Goal: Task Accomplishment & Management: Manage account settings

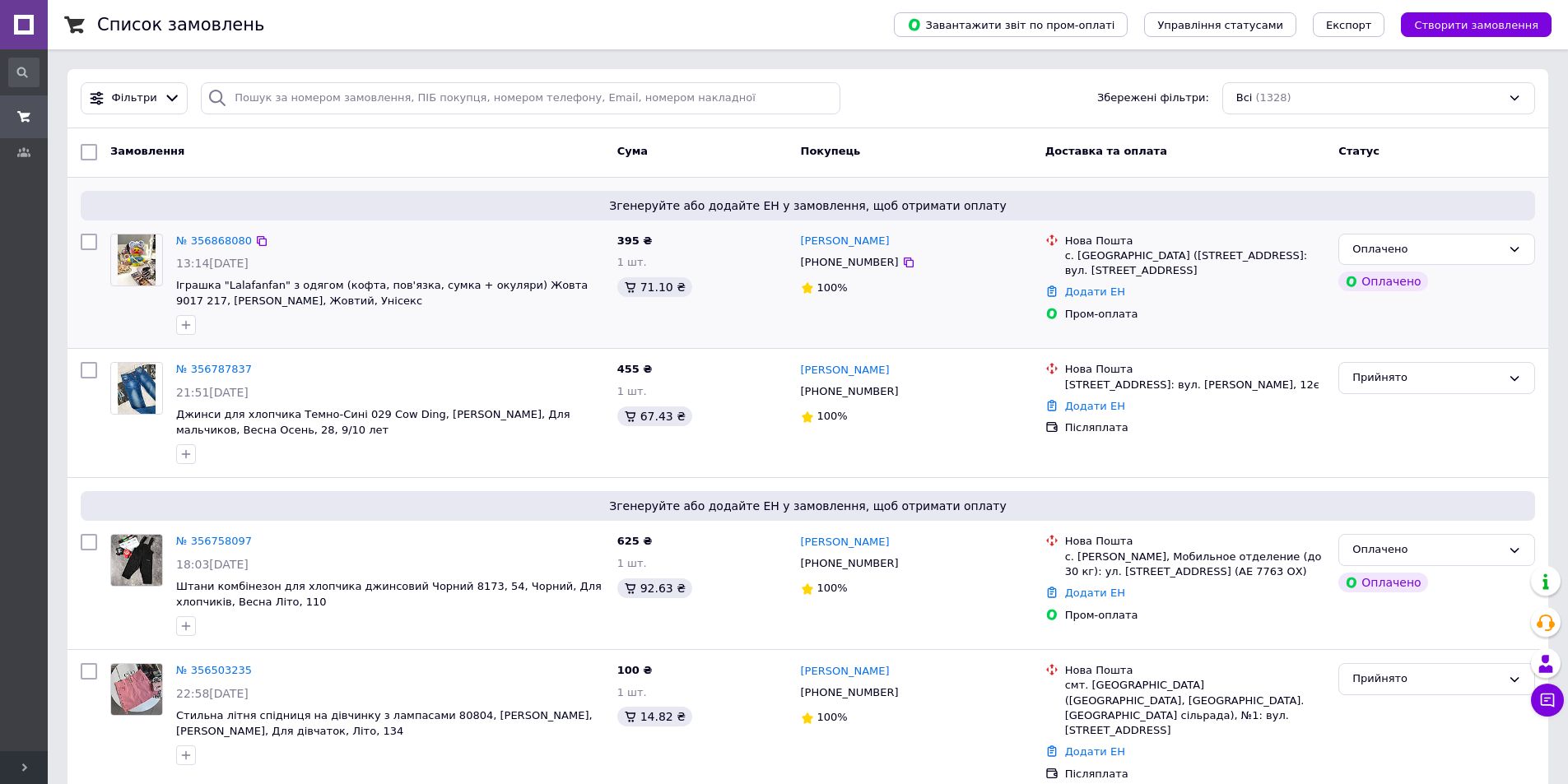
click at [143, 267] on img at bounding box center [136, 260] width 39 height 51
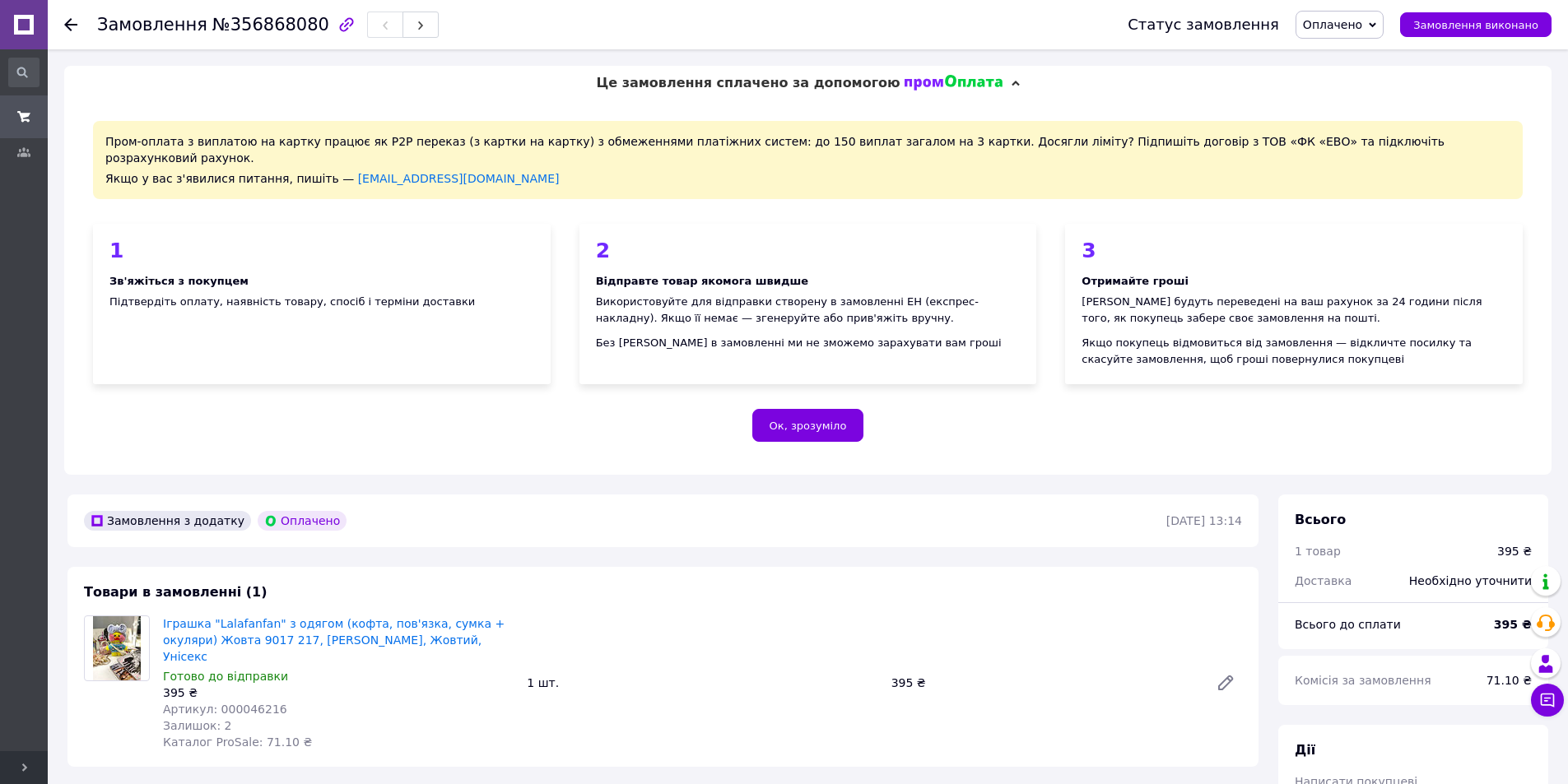
click at [124, 631] on img at bounding box center [116, 648] width 48 height 65
click at [71, 24] on use at bounding box center [71, 25] width 13 height 13
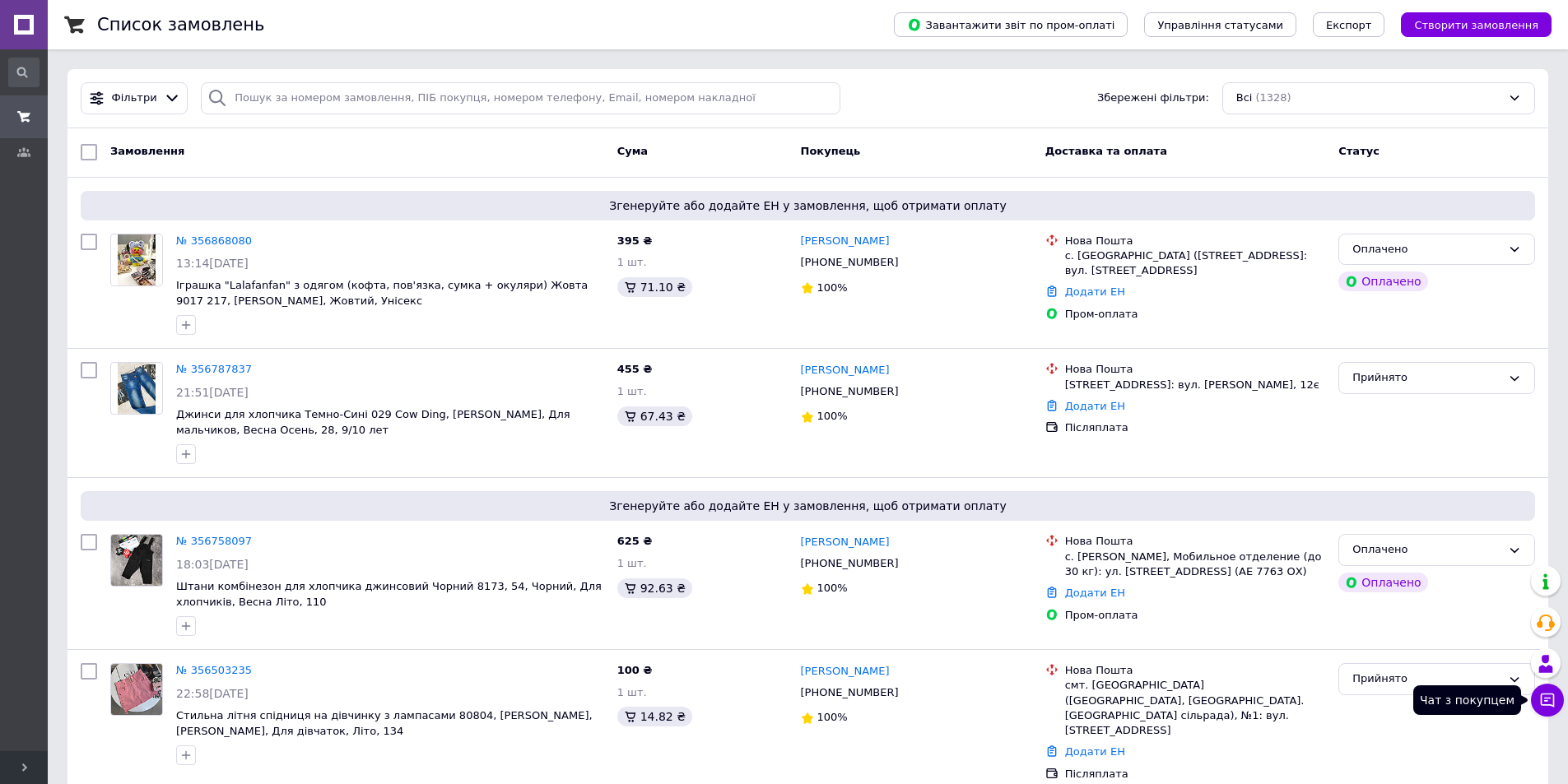
click at [1548, 696] on icon at bounding box center [1547, 700] width 16 height 16
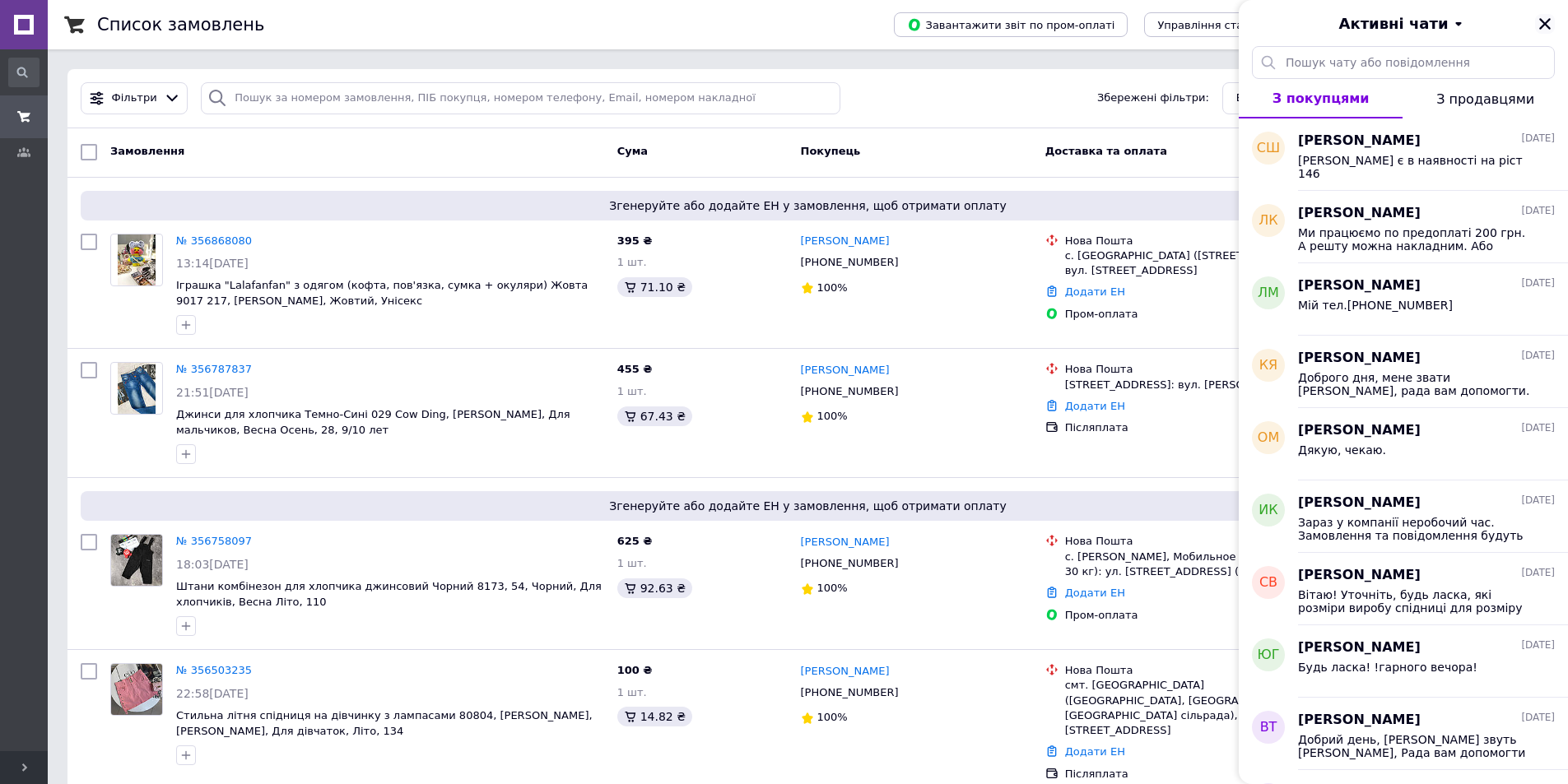
click at [1546, 22] on icon "Закрити" at bounding box center [1544, 24] width 12 height 12
